Goal: Transaction & Acquisition: Download file/media

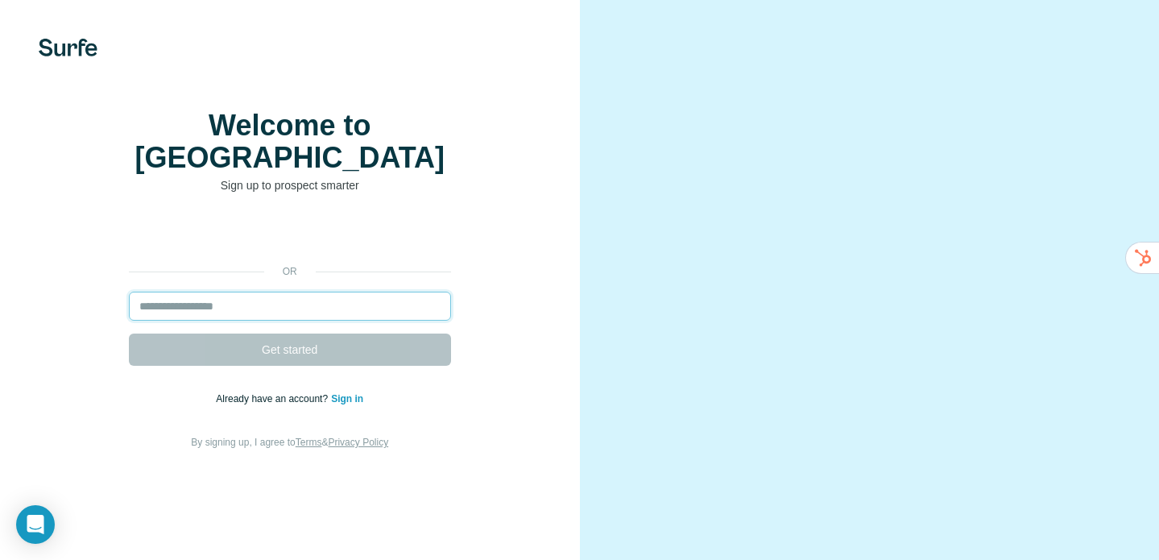
click at [371, 321] on input "email" at bounding box center [290, 306] width 322 height 29
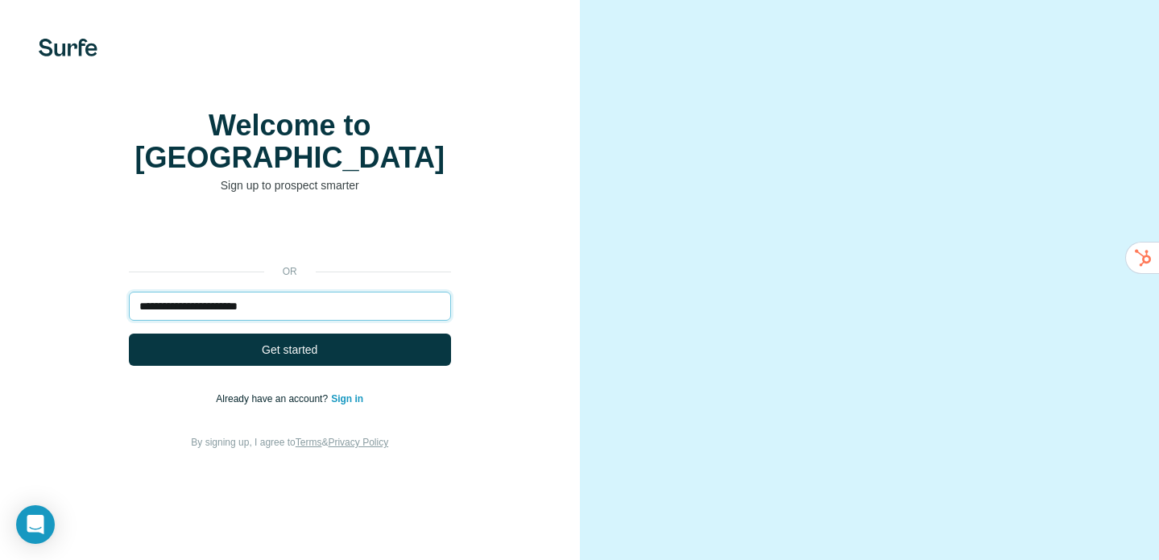
type input "**********"
click at [356, 404] on link "Sign in" at bounding box center [347, 398] width 32 height 11
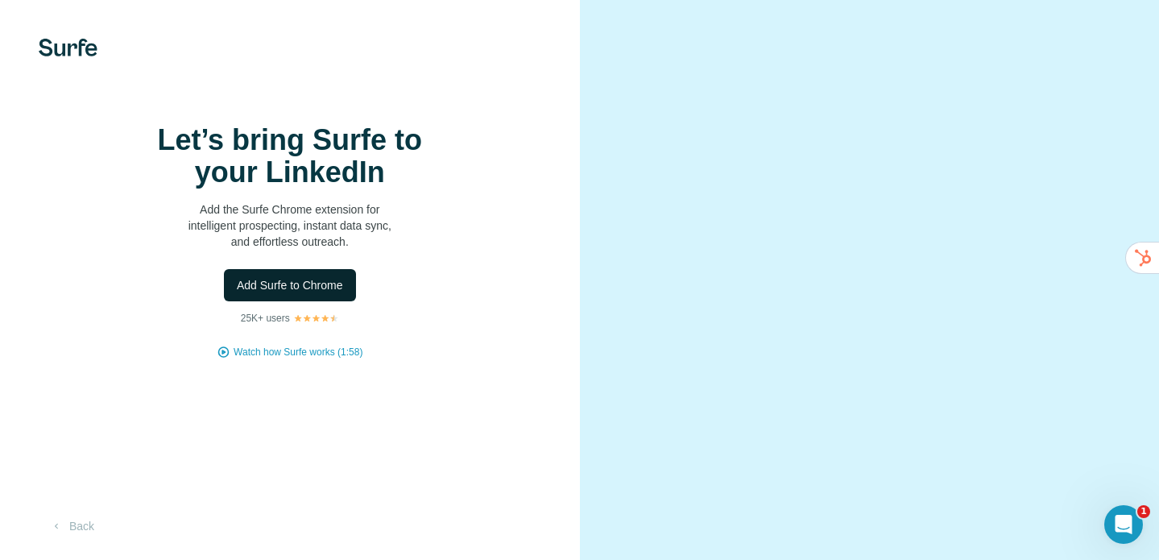
click at [298, 293] on span "Add Surfe to Chrome" at bounding box center [290, 285] width 106 height 16
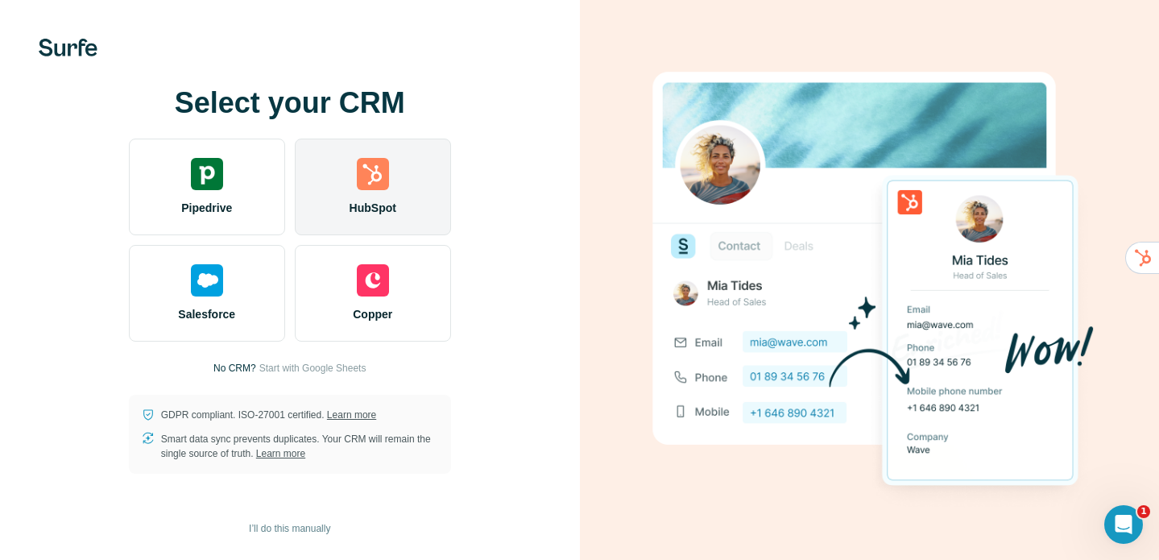
click at [374, 189] on img at bounding box center [373, 174] width 32 height 32
click at [402, 168] on div "HubSpot" at bounding box center [373, 187] width 156 height 97
